Goal: Information Seeking & Learning: Learn about a topic

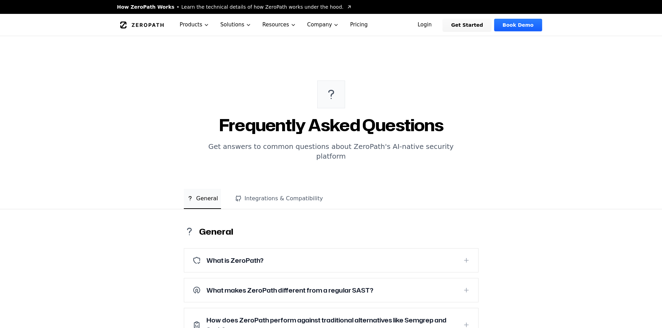
scroll to position [178, 0]
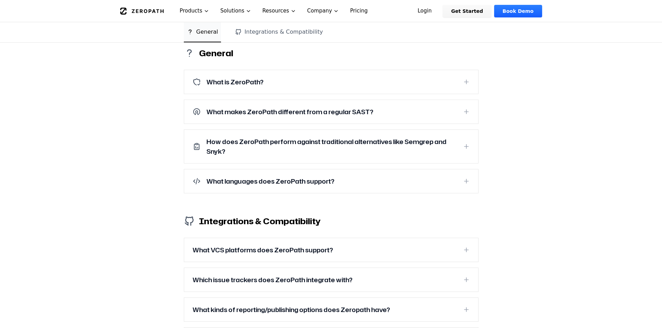
click at [469, 178] on icon at bounding box center [466, 181] width 7 height 7
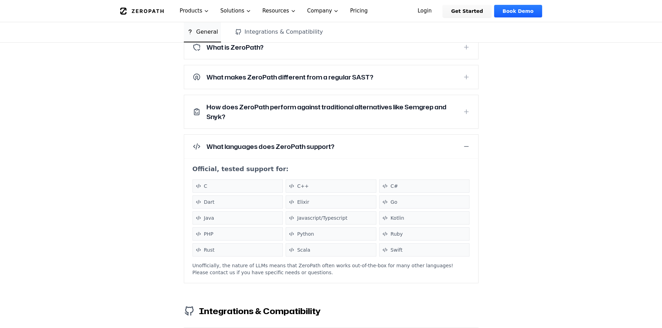
scroll to position [248, 0]
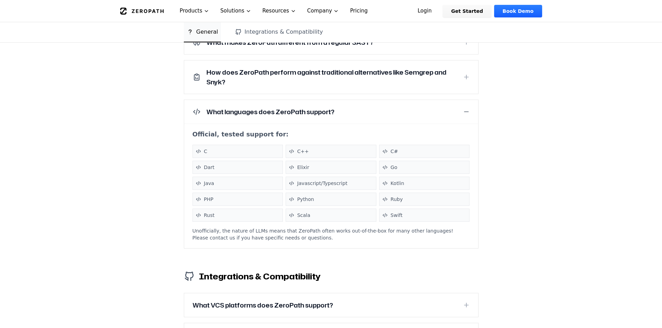
click at [199, 145] on div "C" at bounding box center [237, 151] width 91 height 13
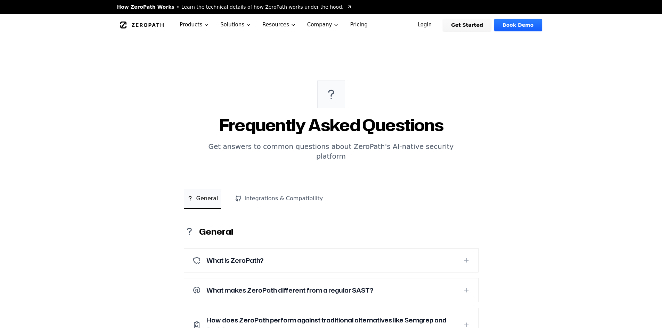
scroll to position [178, 0]
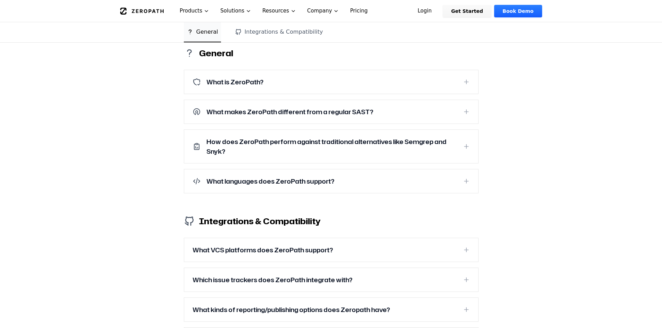
click at [462, 169] on button "What languages does ZeroPath support?" at bounding box center [331, 181] width 294 height 24
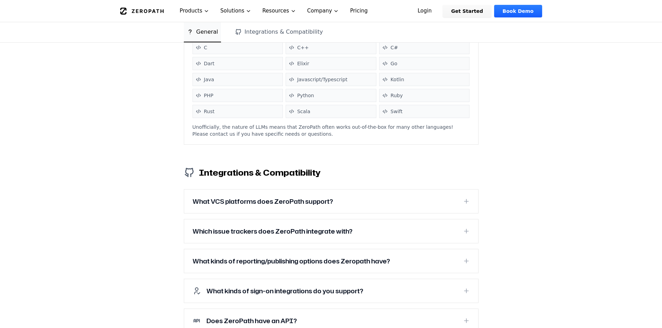
scroll to position [352, 0]
click at [463, 227] on icon at bounding box center [466, 230] width 7 height 7
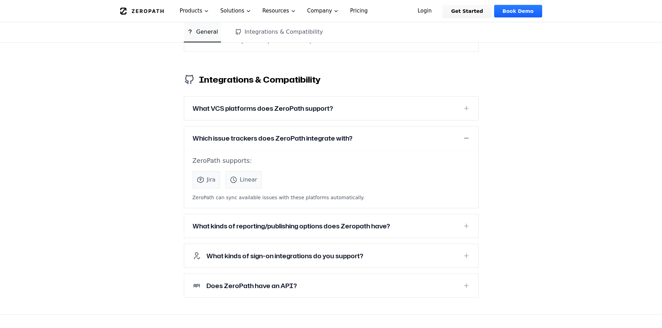
scroll to position [456, 0]
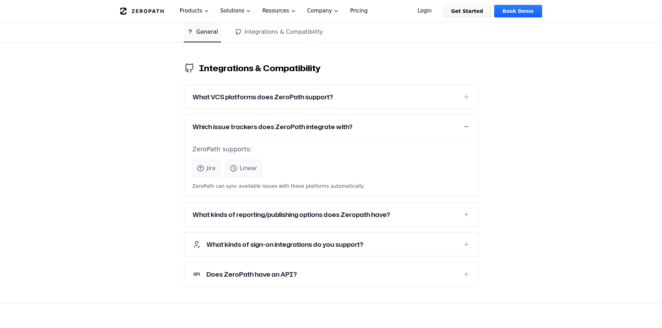
click at [467, 271] on icon at bounding box center [466, 274] width 7 height 7
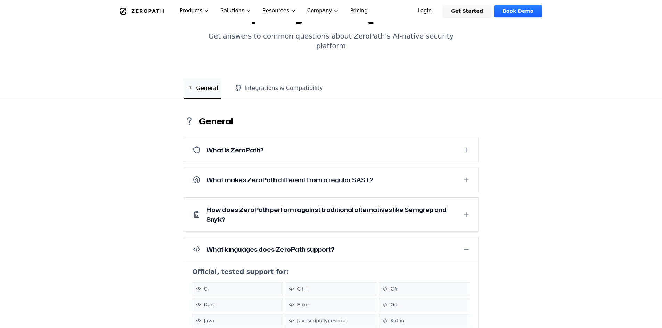
scroll to position [109, 0]
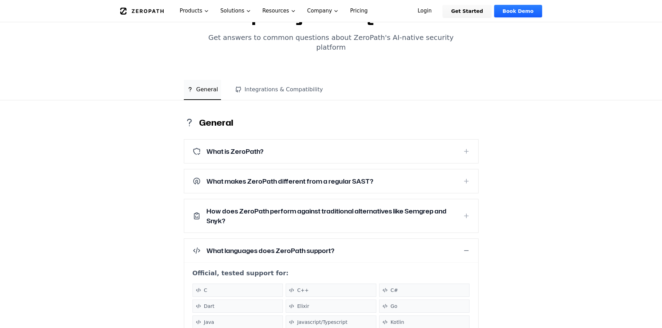
click at [461, 141] on button "What is ZeroPath?" at bounding box center [331, 152] width 294 height 24
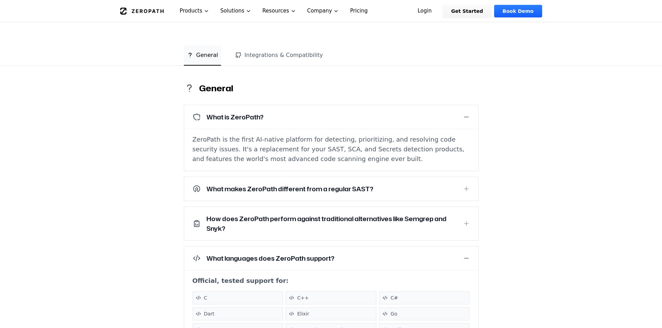
scroll to position [178, 0]
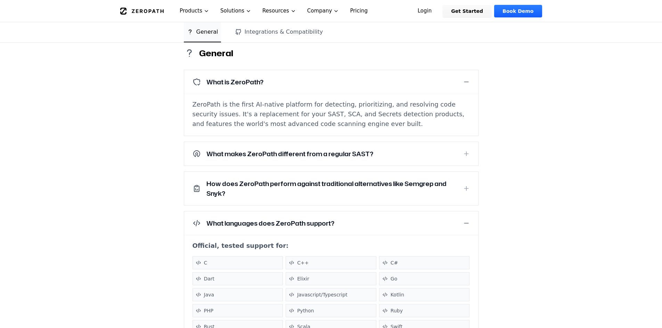
click at [467, 150] on icon at bounding box center [466, 153] width 7 height 7
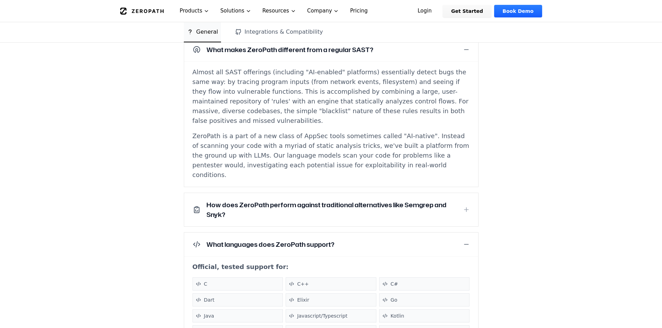
scroll to position [317, 0]
